Goal: Information Seeking & Learning: Check status

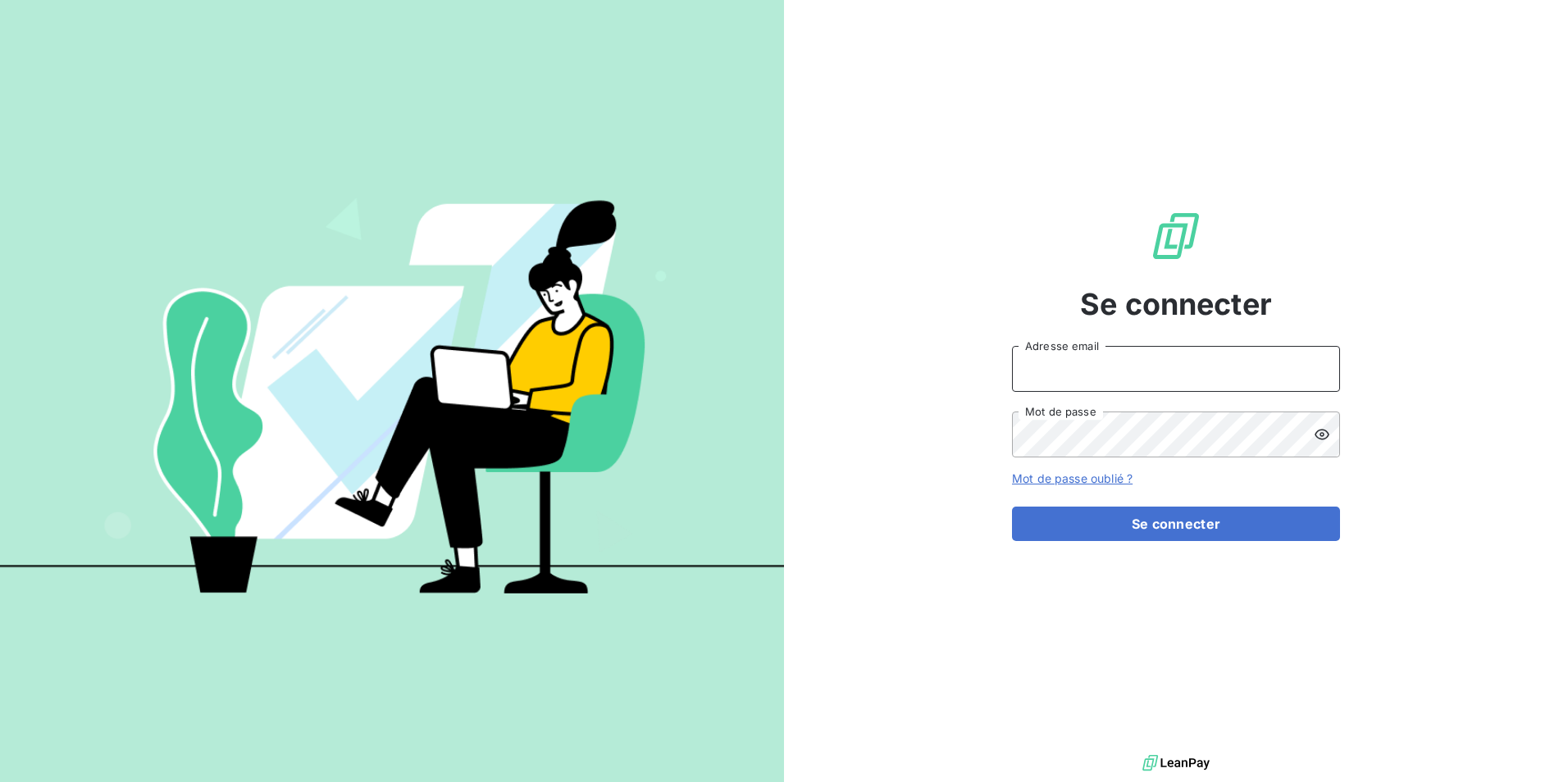
click at [1083, 368] on input "Adresse email" at bounding box center [1177, 369] width 328 height 46
type input "[PERSON_NAME][EMAIL_ADDRESS][DOMAIN_NAME]"
click at [1013, 506] on button "Se connecter" at bounding box center [1177, 524] width 328 height 35
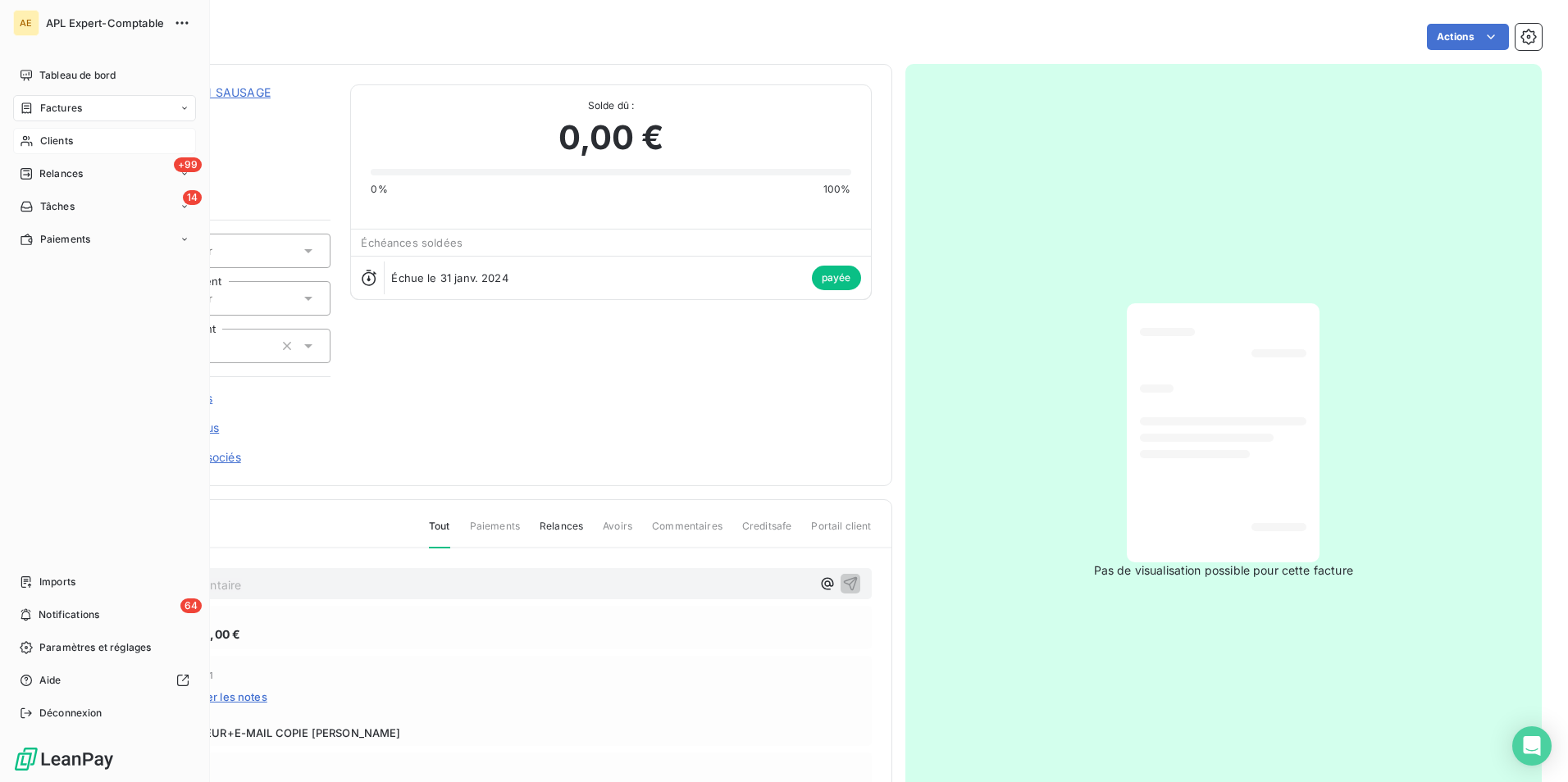
drag, startPoint x: 35, startPoint y: 139, endPoint x: 100, endPoint y: 141, distance: 65.0
click at [35, 139] on div "Clients" at bounding box center [105, 141] width 183 height 26
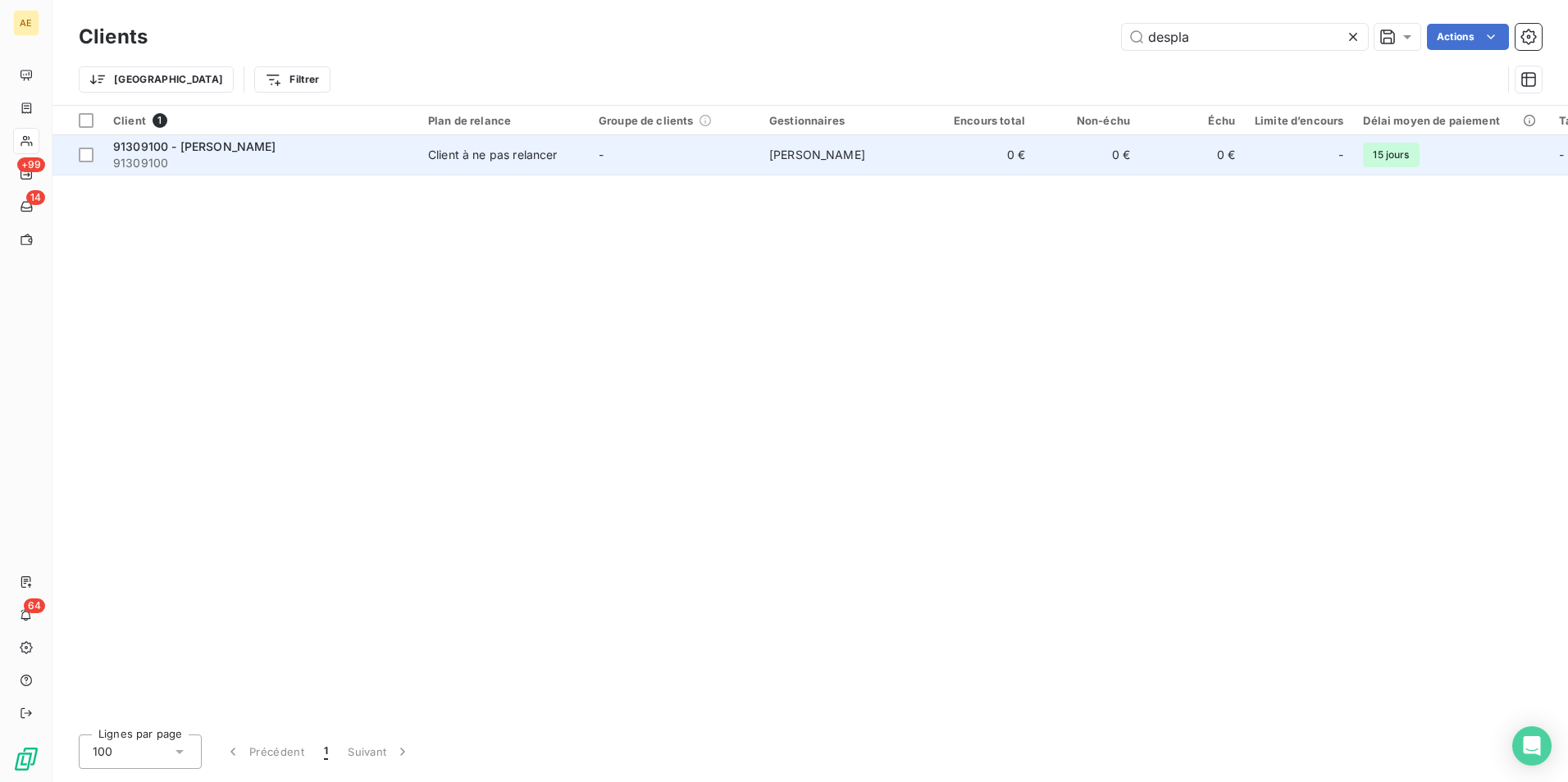
type input "despla"
click at [238, 144] on span "91309100 - [PERSON_NAME]" at bounding box center [195, 146] width 163 height 14
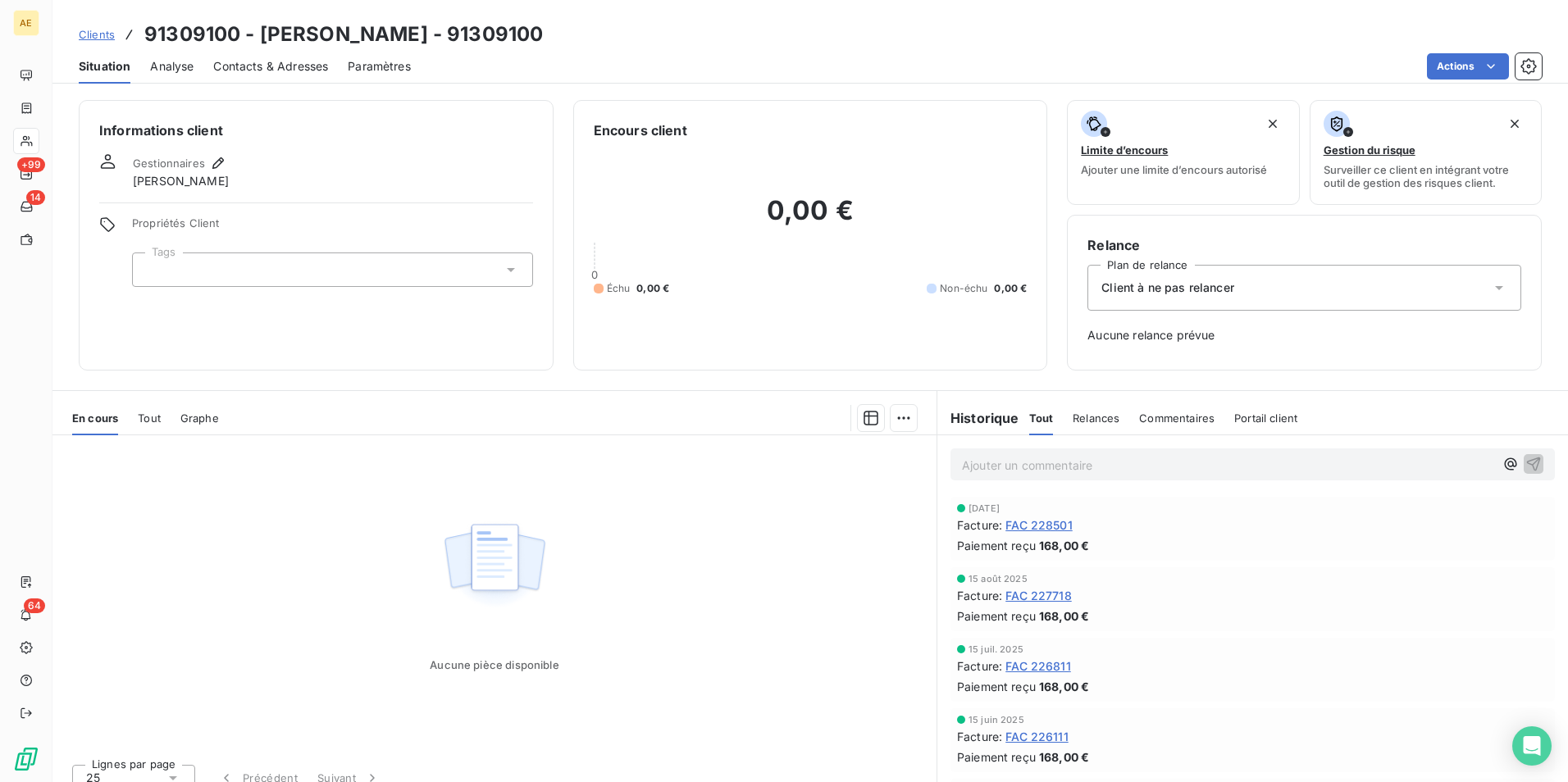
click at [1045, 591] on span "FAC 227718" at bounding box center [1039, 596] width 67 height 17
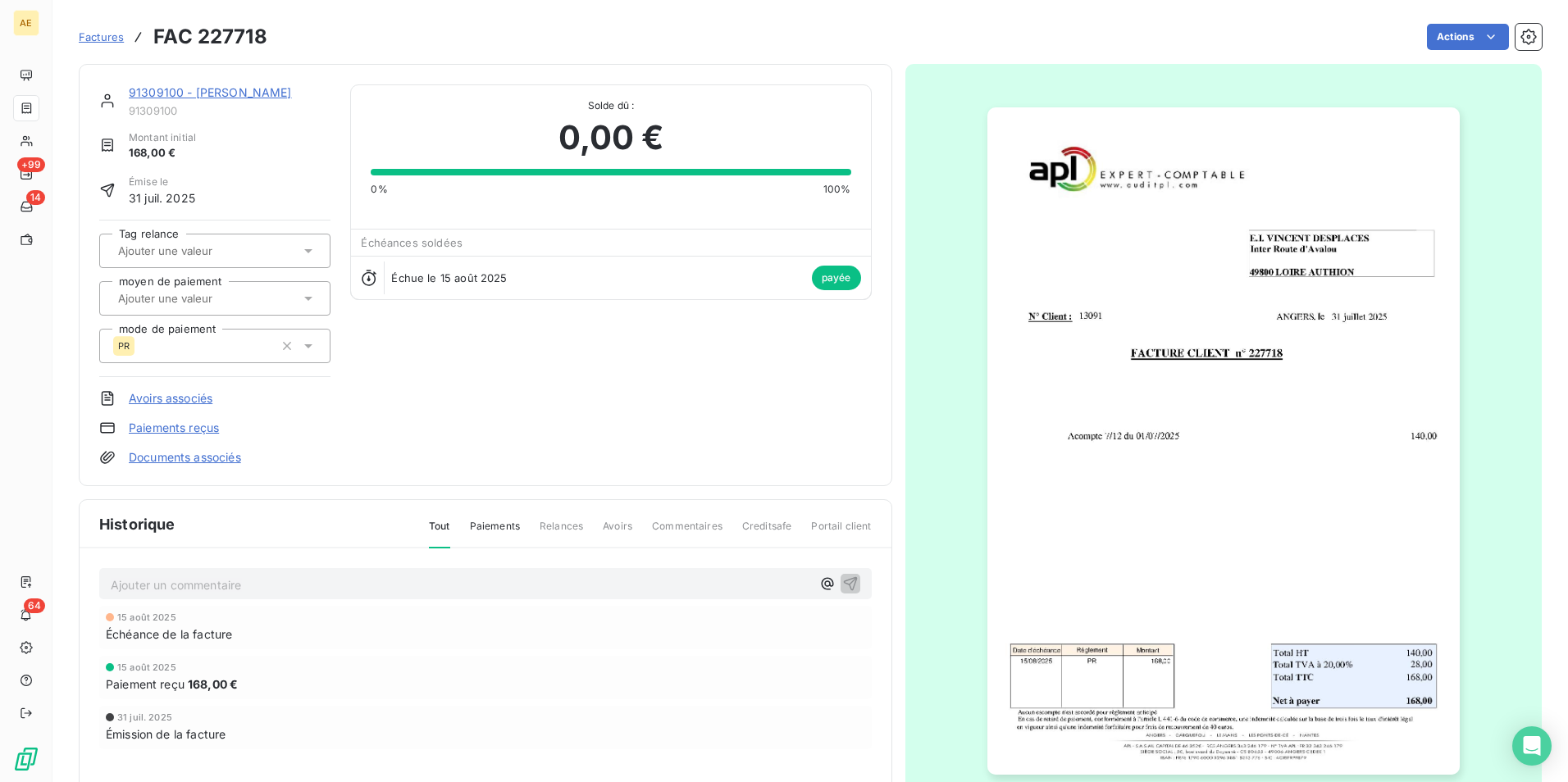
click at [1230, 535] on img "button" at bounding box center [1224, 440] width 473 height 667
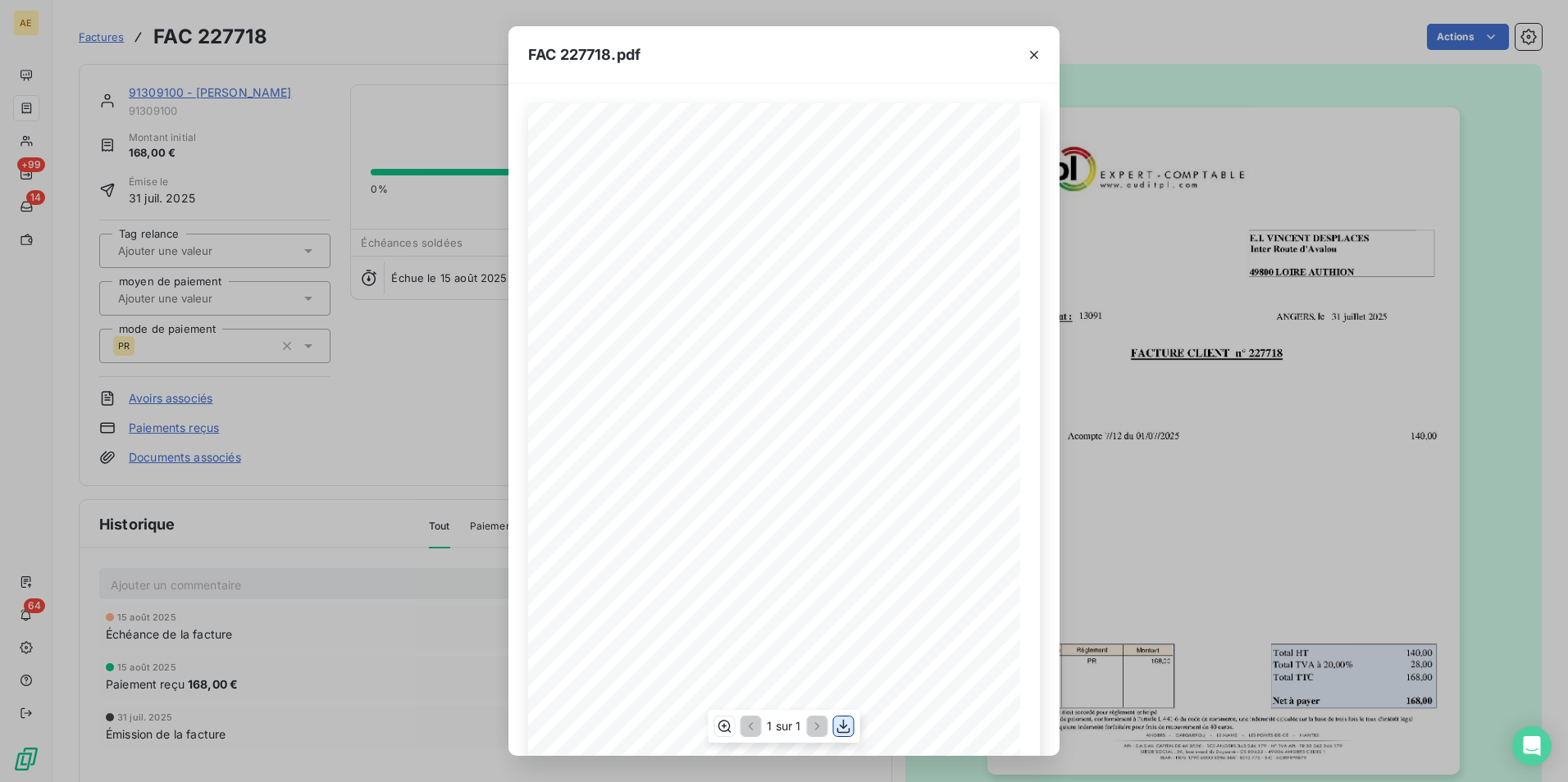
click at [843, 730] on icon "button" at bounding box center [844, 727] width 17 height 16
click at [1027, 59] on icon "button" at bounding box center [1034, 55] width 17 height 16
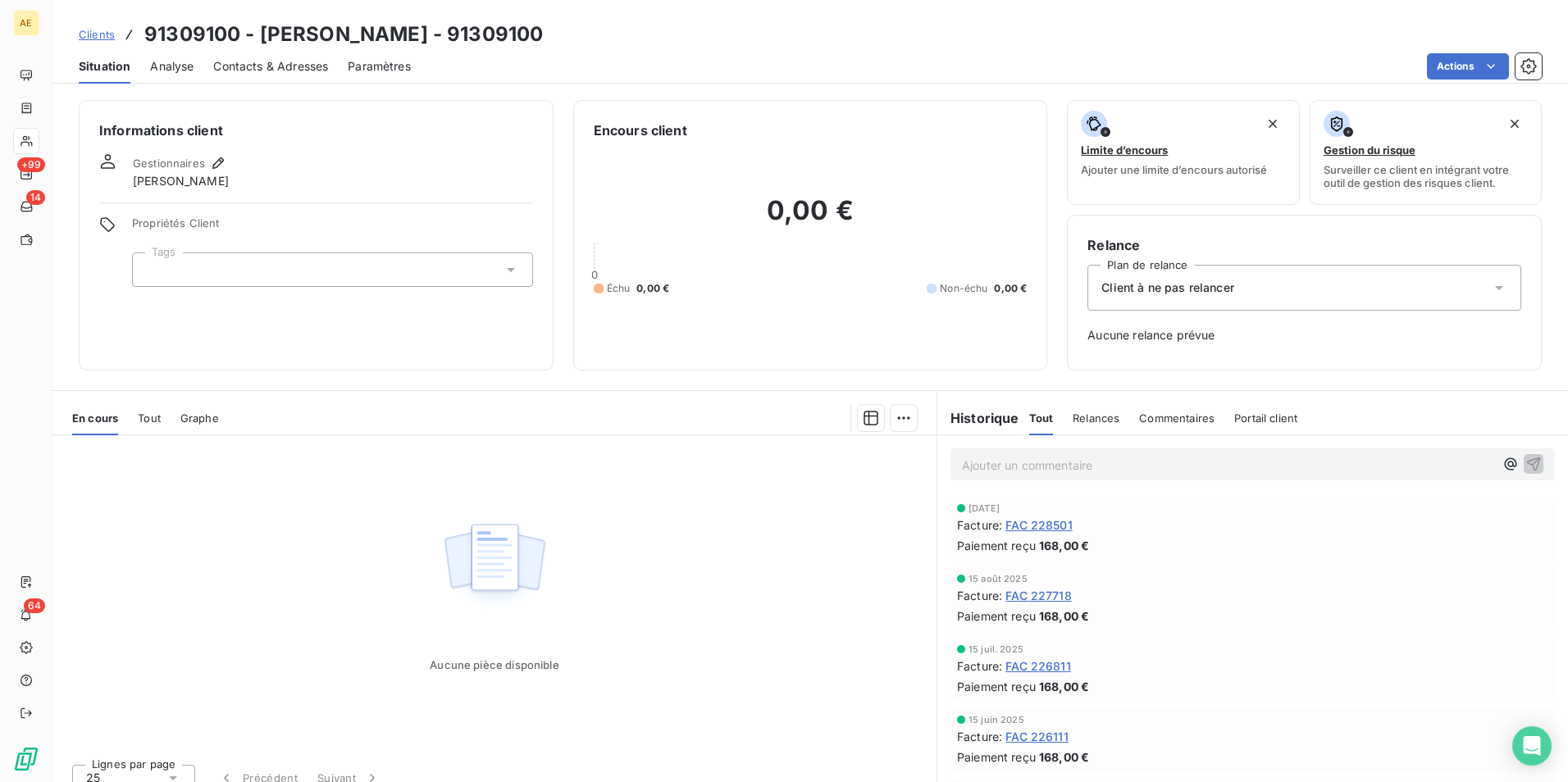
click at [1027, 520] on span "FAC 228501" at bounding box center [1040, 525] width 68 height 17
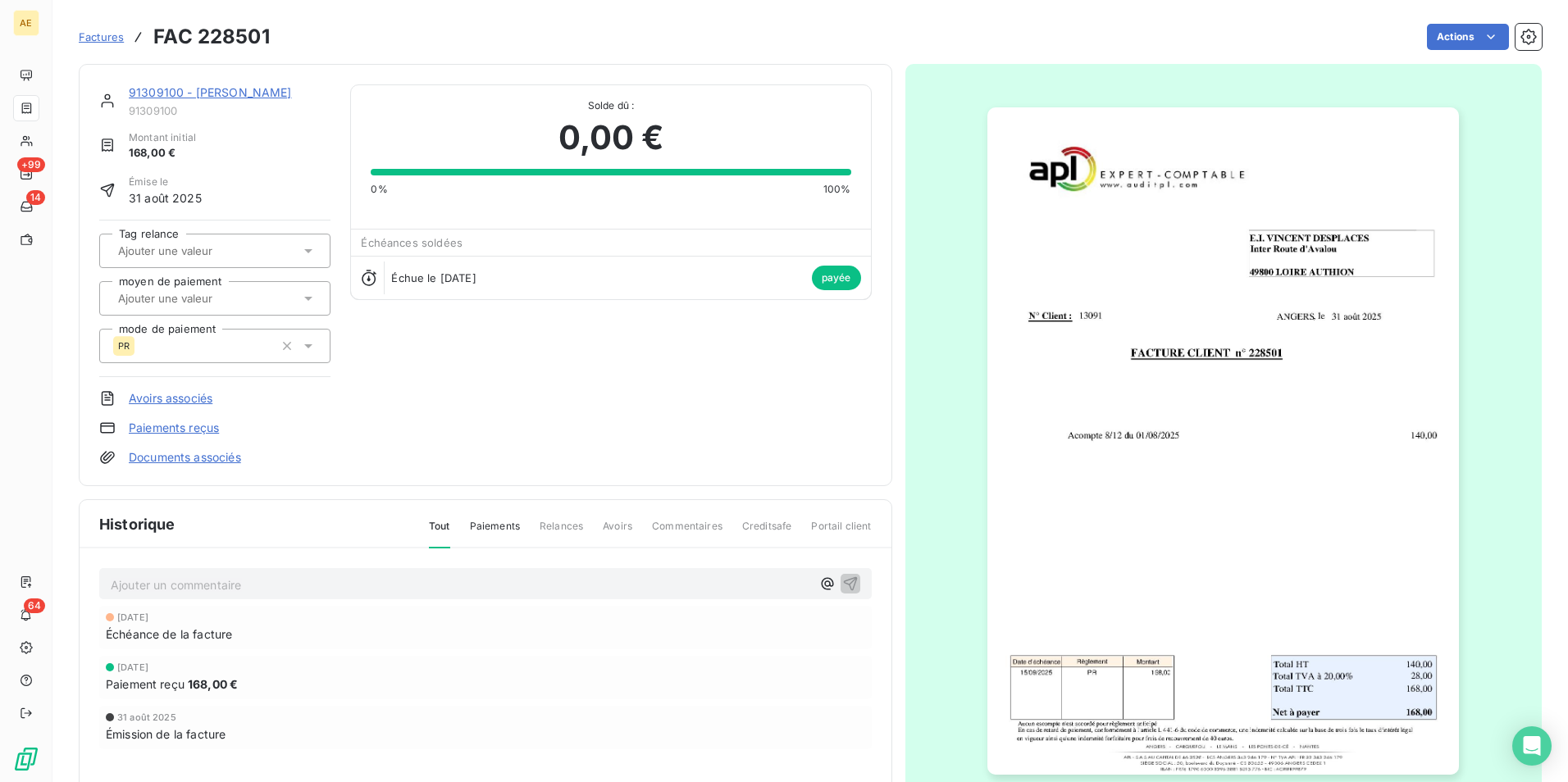
click at [1108, 529] on img "button" at bounding box center [1224, 440] width 472 height 667
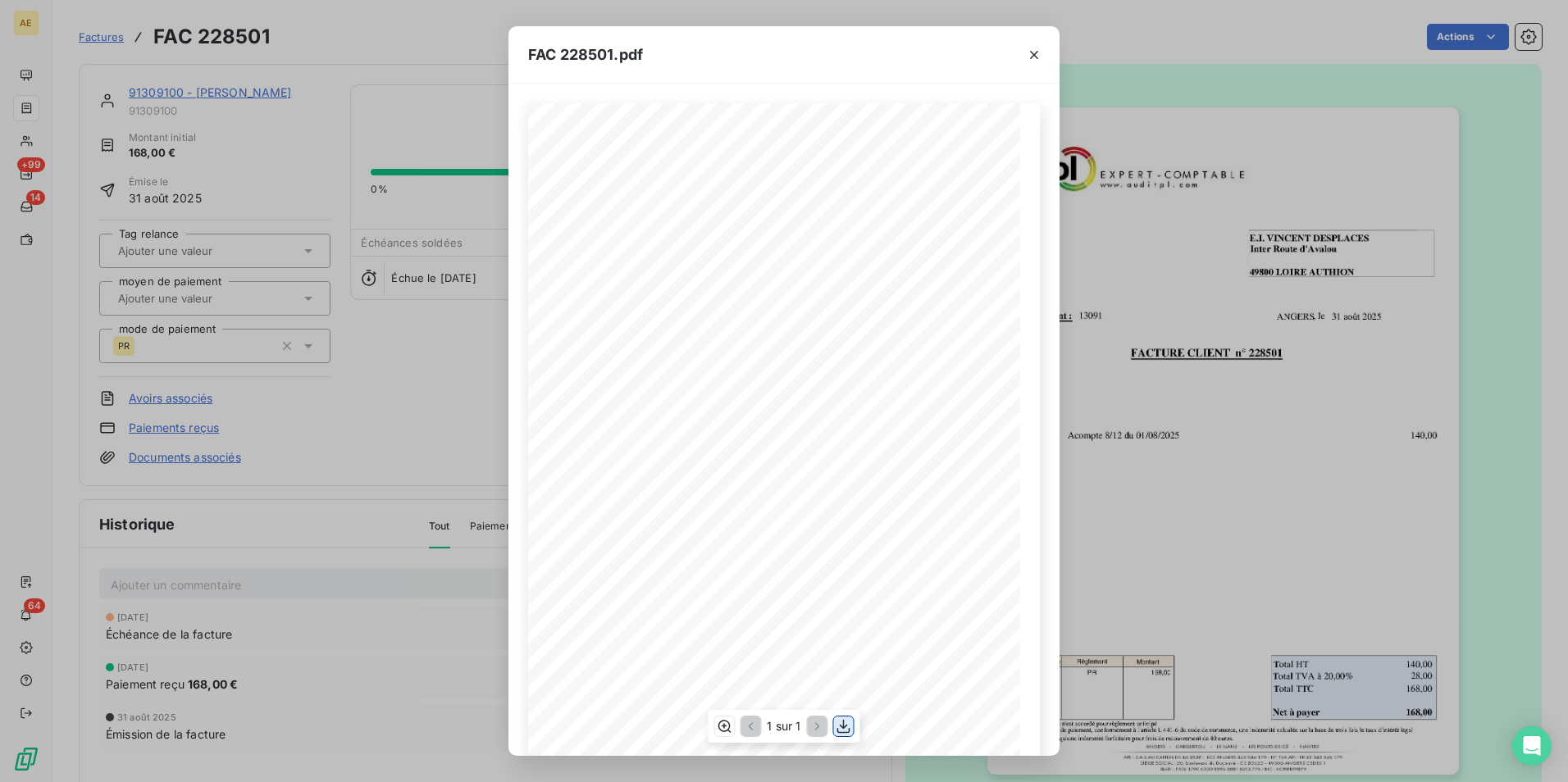
click at [841, 727] on icon "button" at bounding box center [844, 727] width 13 height 14
click at [1042, 59] on button "button" at bounding box center [1035, 55] width 26 height 26
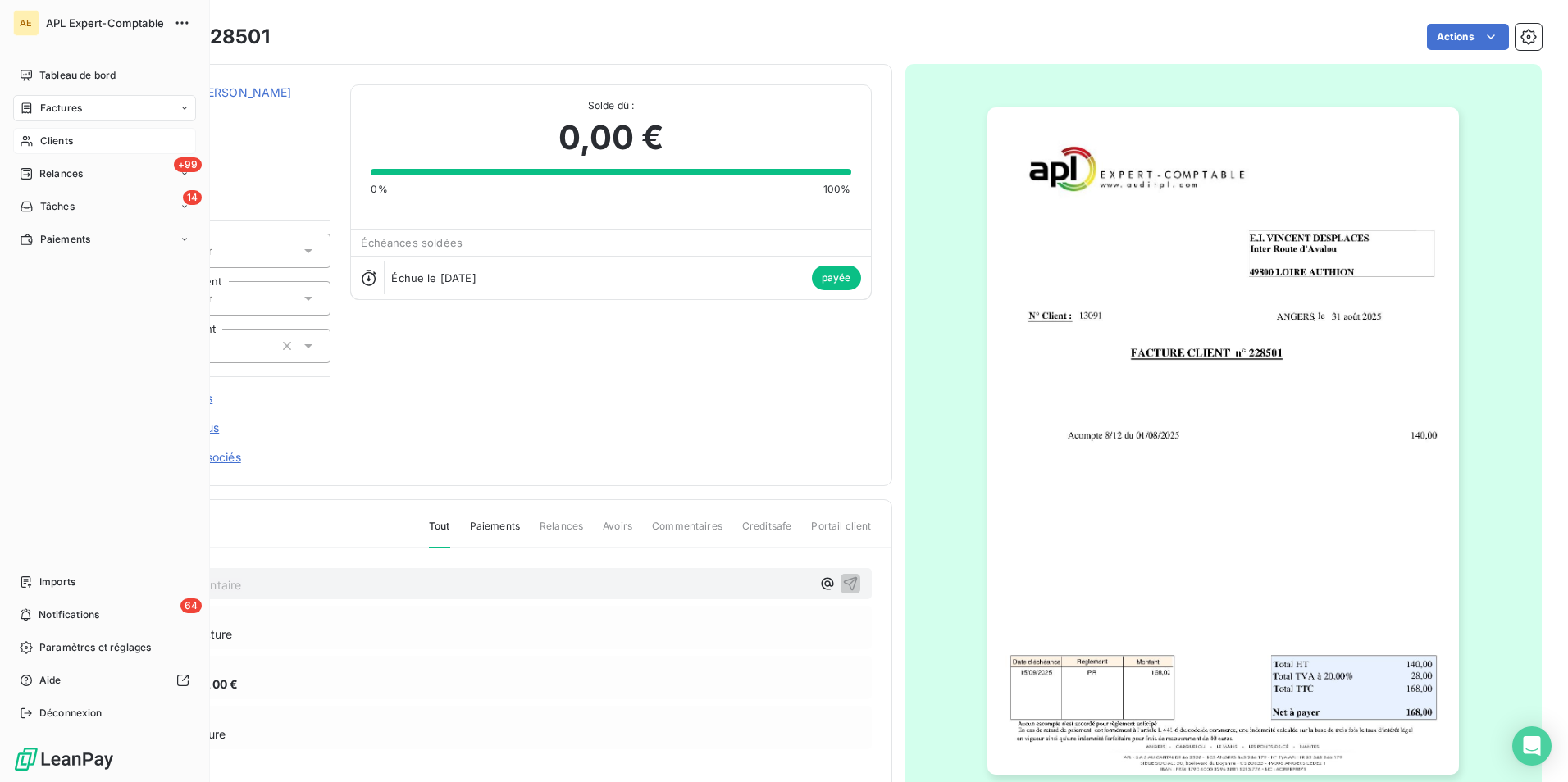
drag, startPoint x: 54, startPoint y: 143, endPoint x: 201, endPoint y: 144, distance: 147.0
click at [55, 143] on span "Clients" at bounding box center [57, 141] width 33 height 15
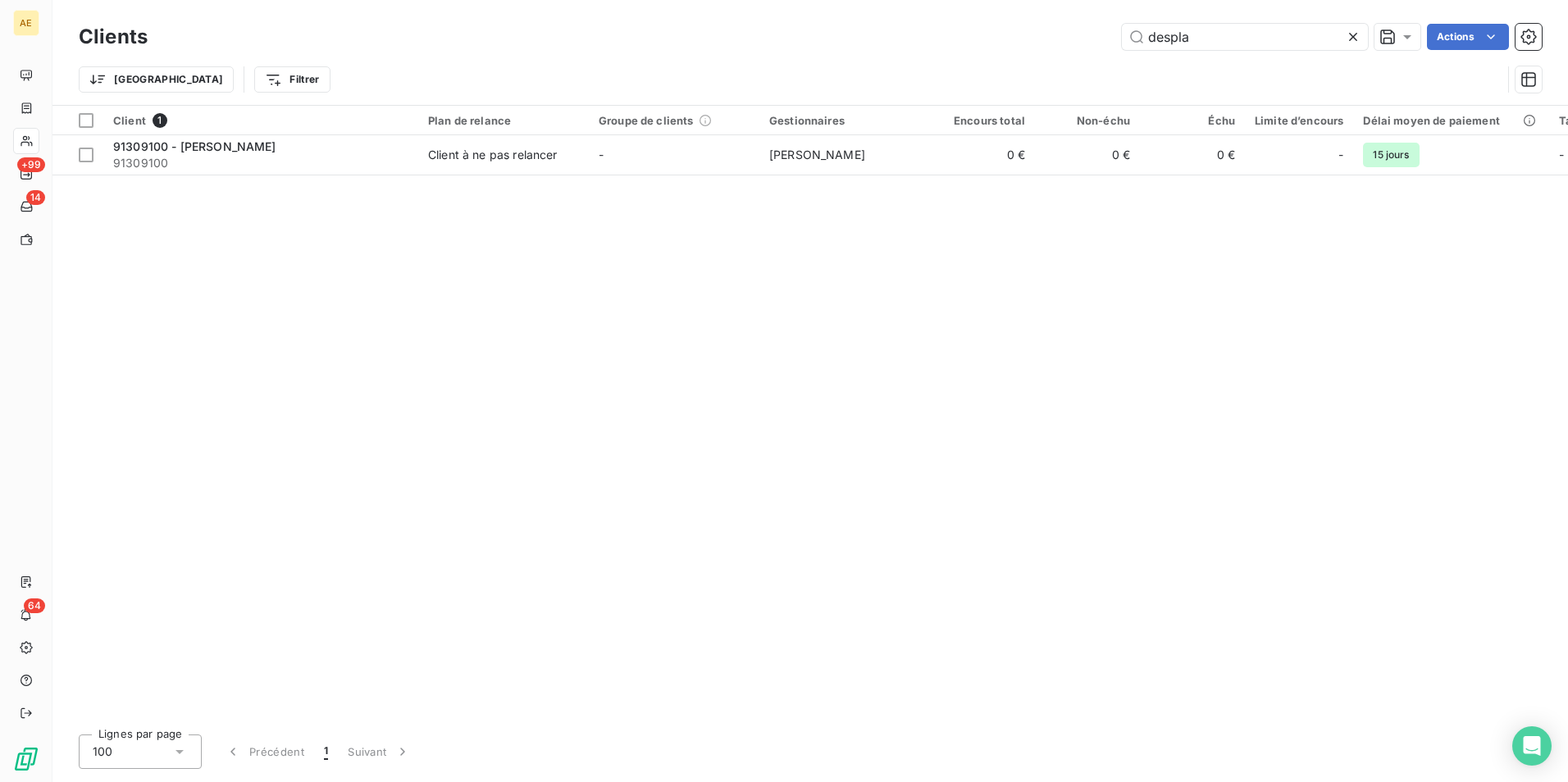
drag, startPoint x: 1248, startPoint y: 48, endPoint x: 1117, endPoint y: 46, distance: 131.0
click at [1117, 46] on div "despla Actions" at bounding box center [855, 37] width 1375 height 26
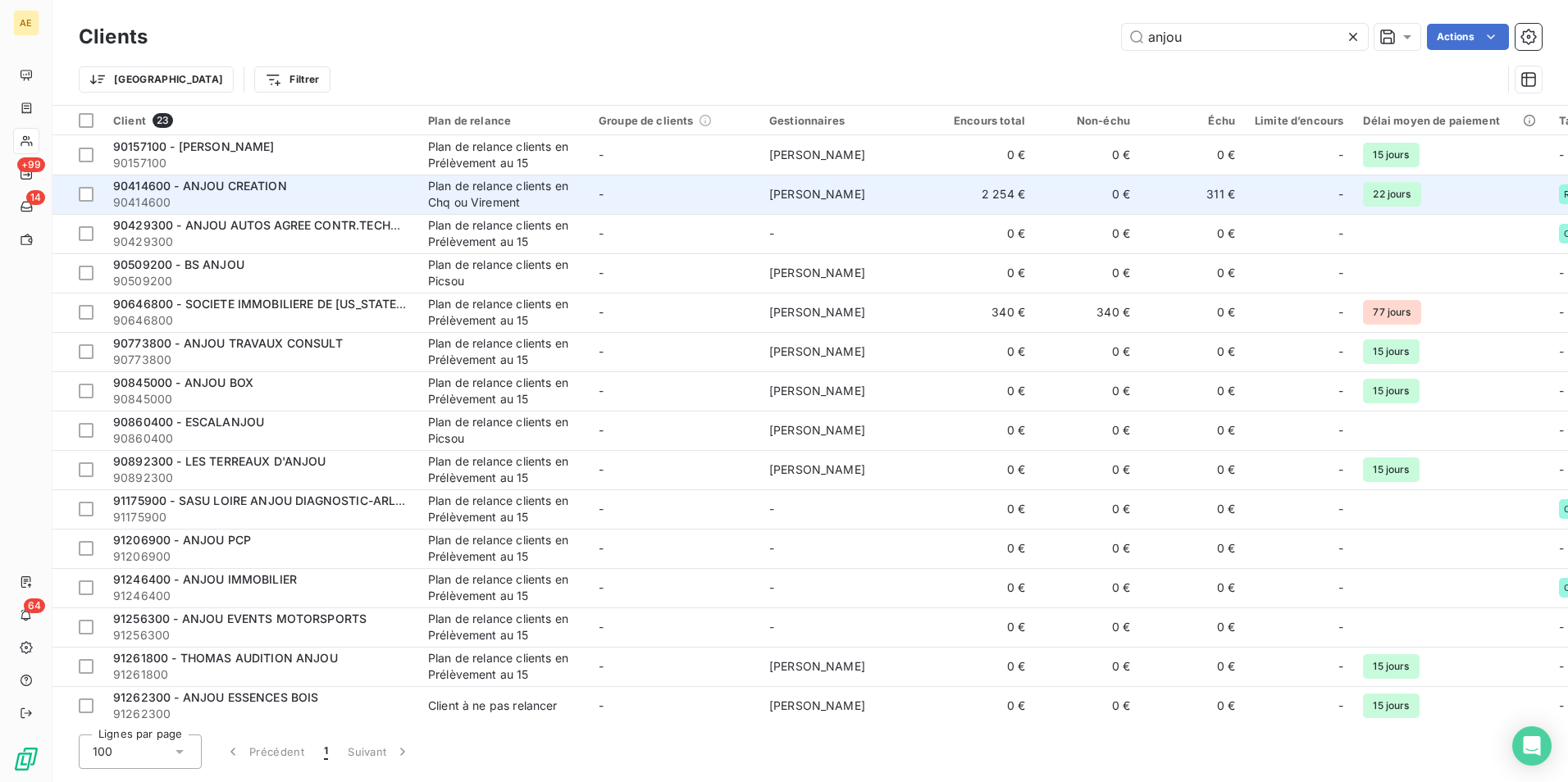
type input "anjou"
click at [464, 193] on div "Plan de relance clients en Chq ou Virement" at bounding box center [503, 195] width 151 height 33
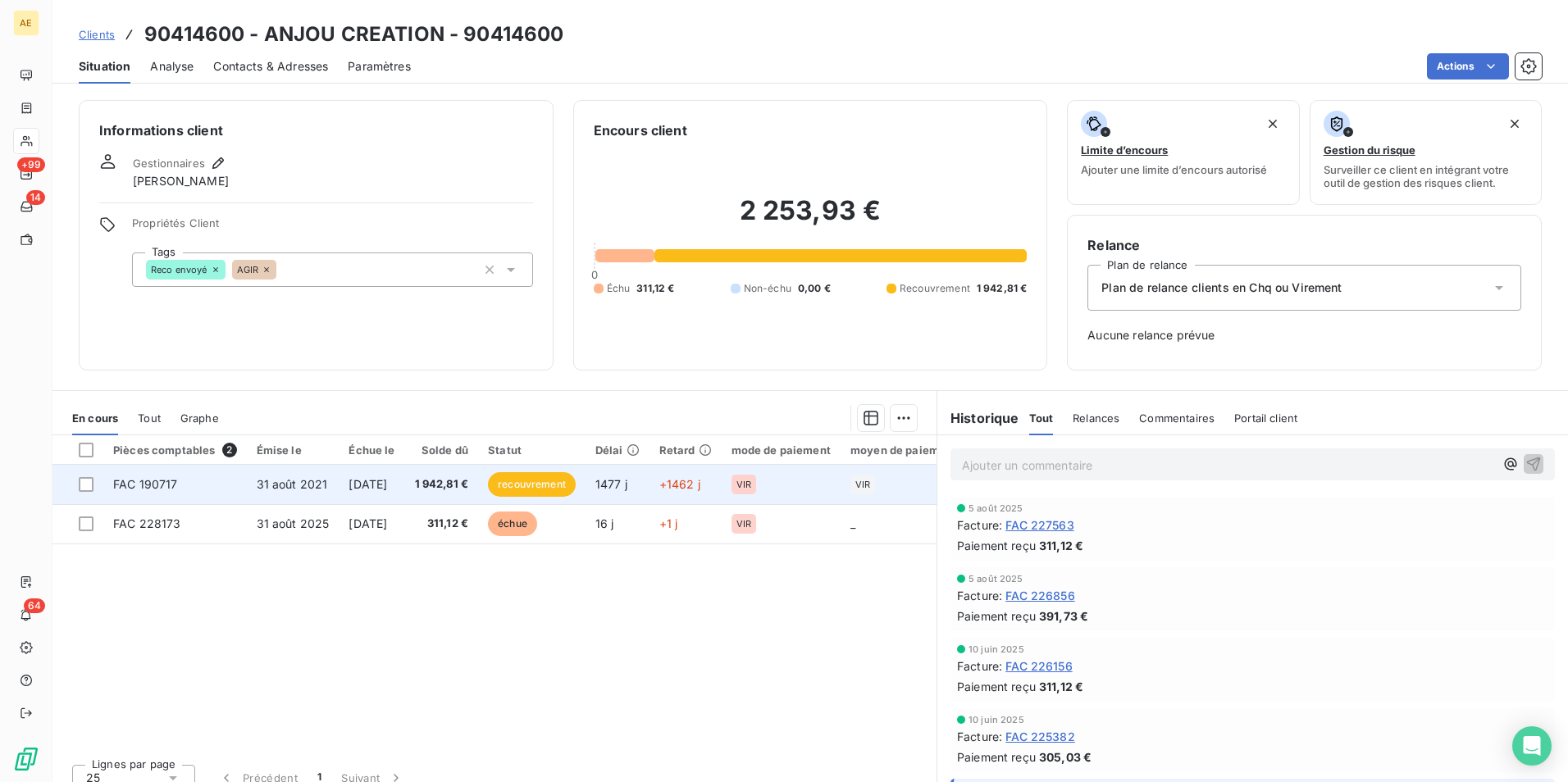
click at [470, 485] on span "1 942,81 €" at bounding box center [442, 485] width 54 height 16
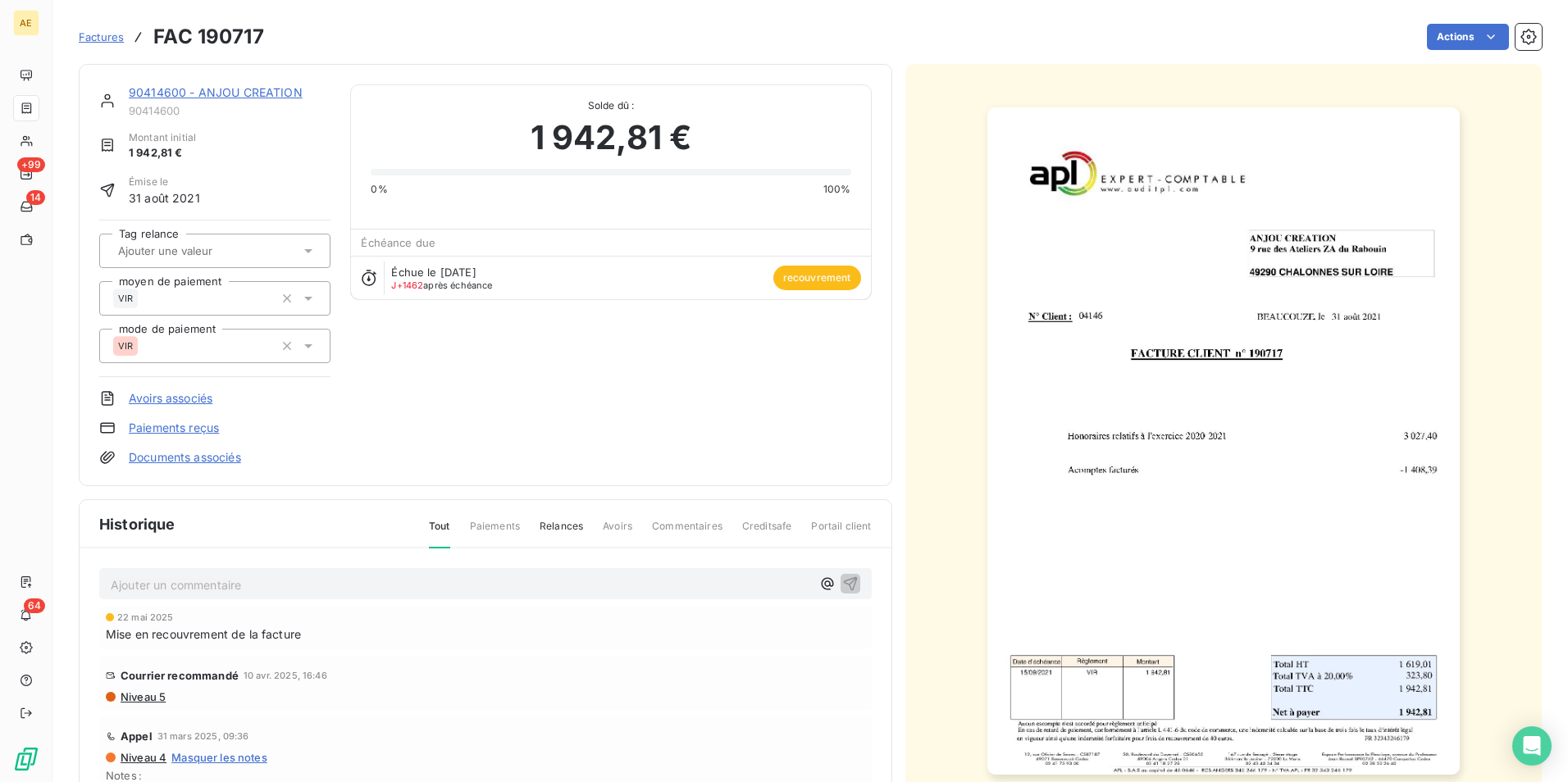
click at [239, 583] on p "Ajouter un commentaire ﻿" at bounding box center [460, 585] width 701 height 21
click at [843, 577] on icon "button" at bounding box center [850, 583] width 14 height 14
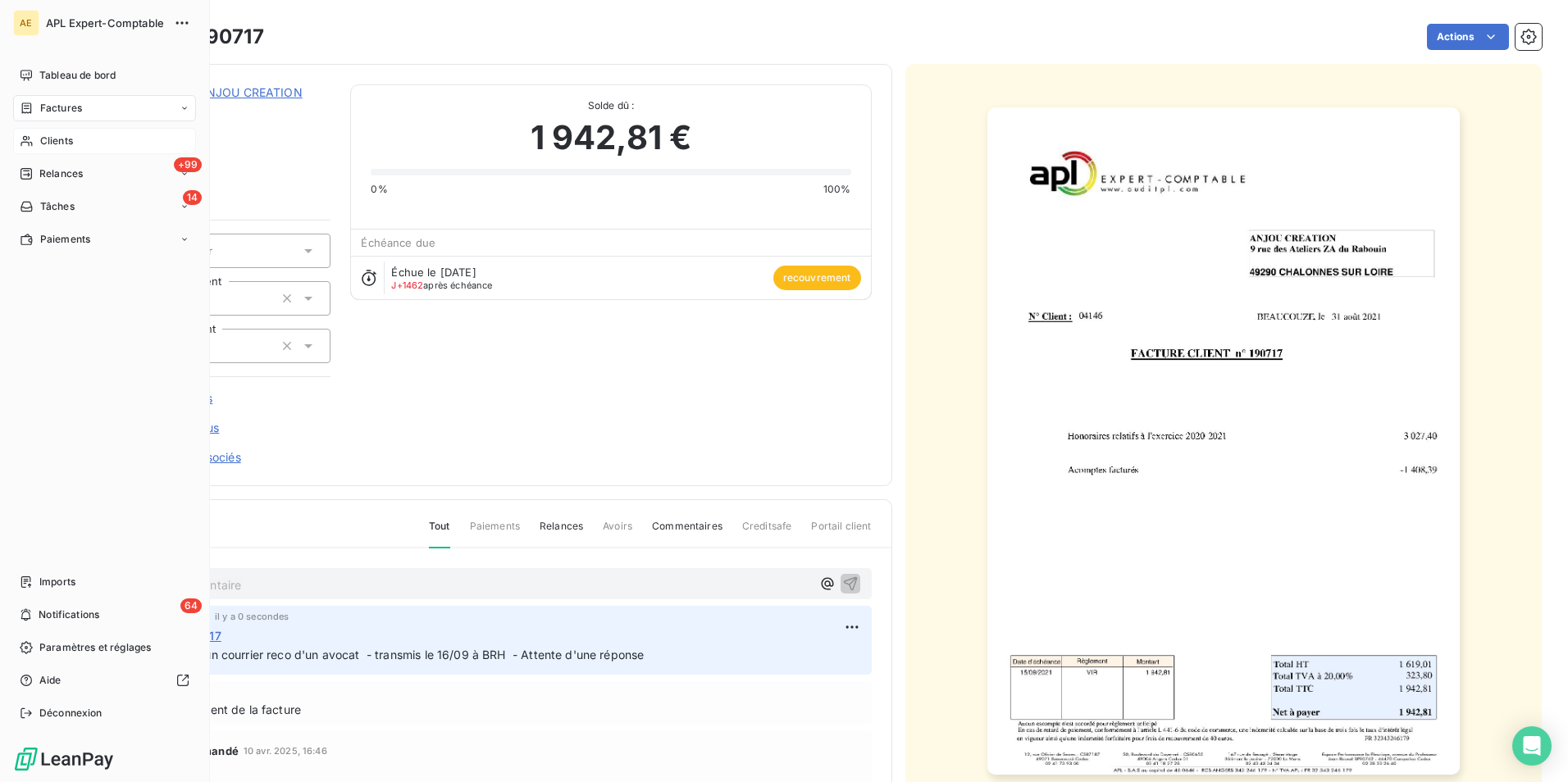
click at [68, 144] on span "Clients" at bounding box center [57, 141] width 33 height 15
